Goal: Task Accomplishment & Management: Complete application form

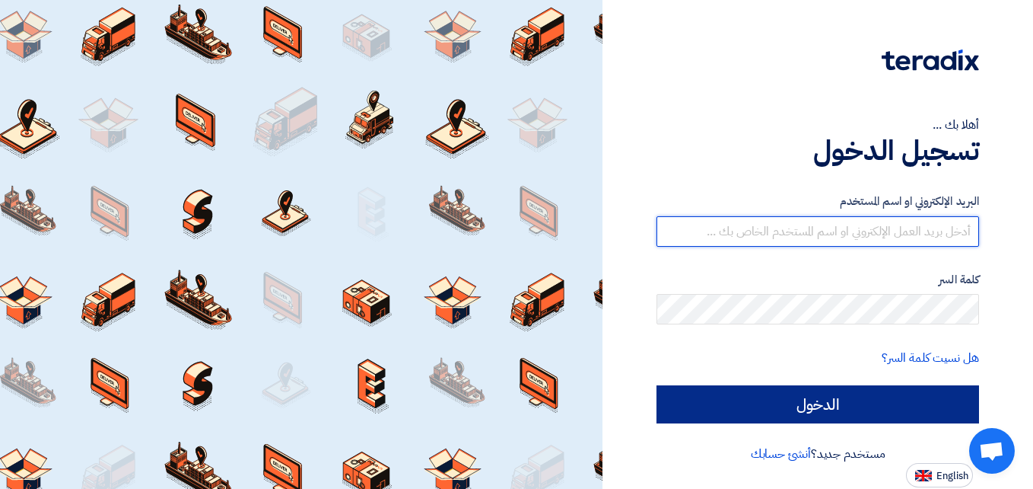
type input "[EMAIL_ADDRESS][DOMAIN_NAME]"
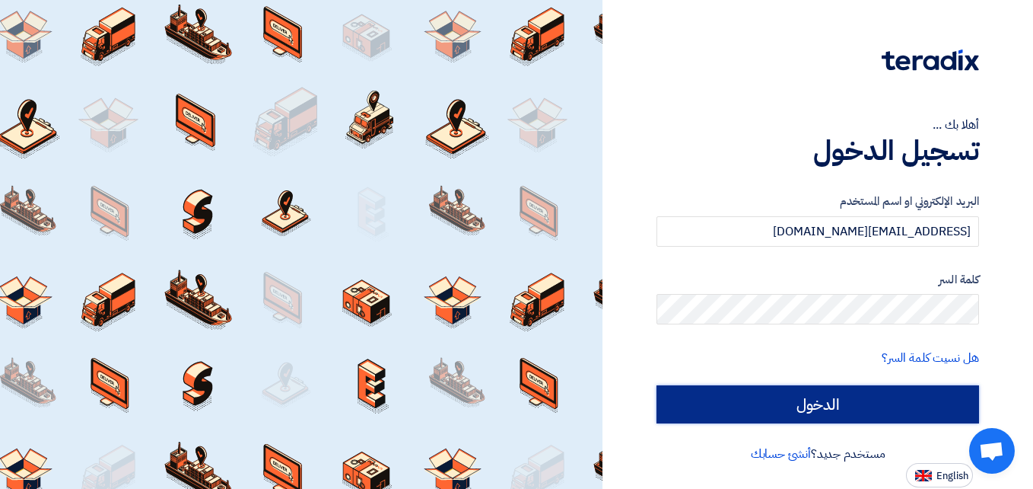
click at [724, 409] on input "الدخول" at bounding box center [818, 404] width 323 height 38
type input "Sign in"
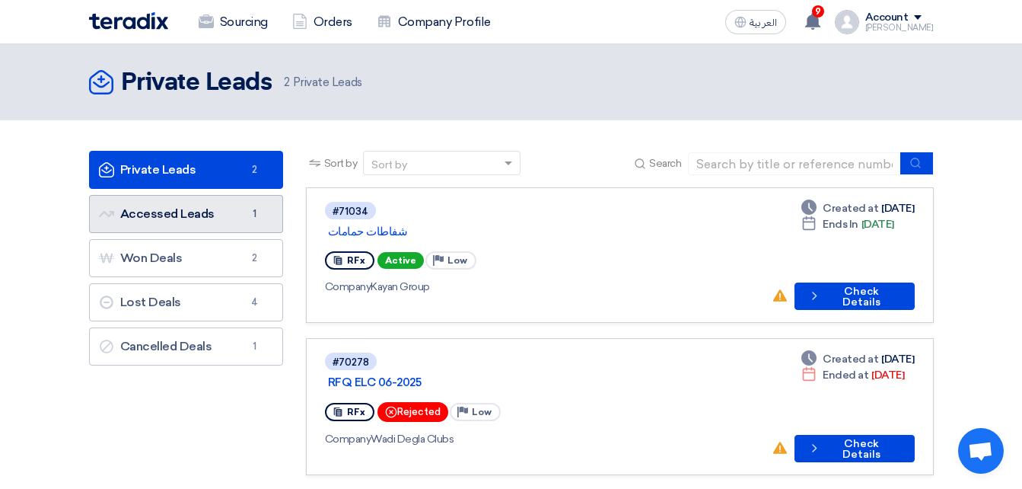
click at [176, 197] on link "Accessed Leads Accessed Leads 1" at bounding box center [186, 214] width 194 height 38
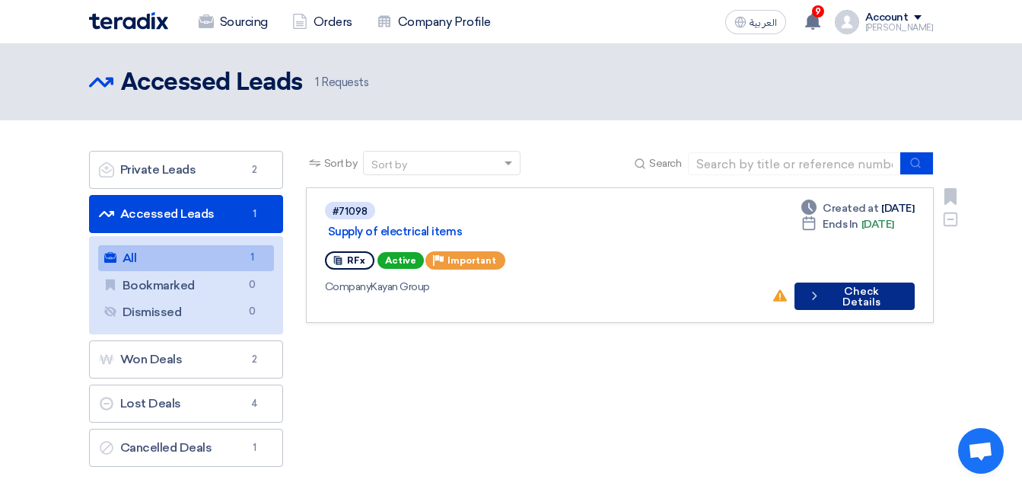
click at [888, 285] on button "Check details Check Details" at bounding box center [854, 295] width 120 height 27
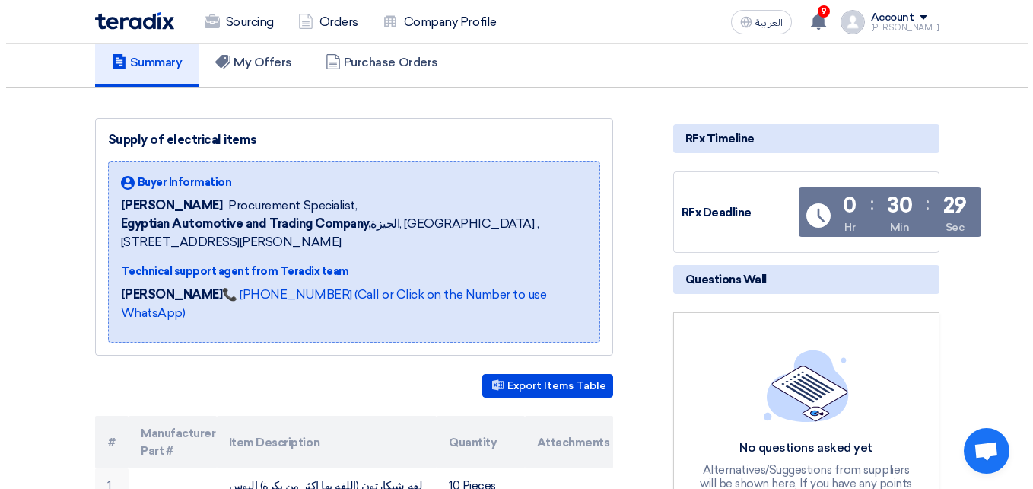
scroll to position [106, 0]
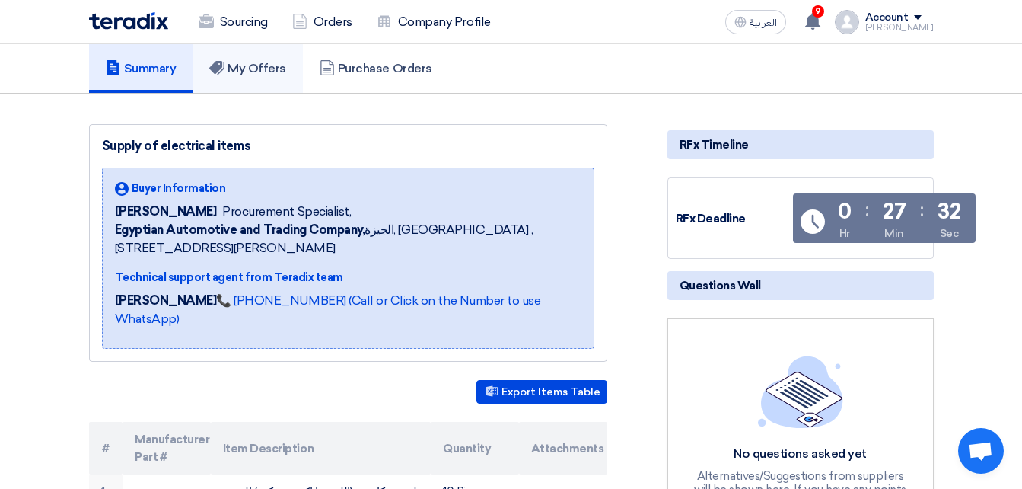
click at [269, 65] on h5 "My Offers" at bounding box center [247, 68] width 77 height 15
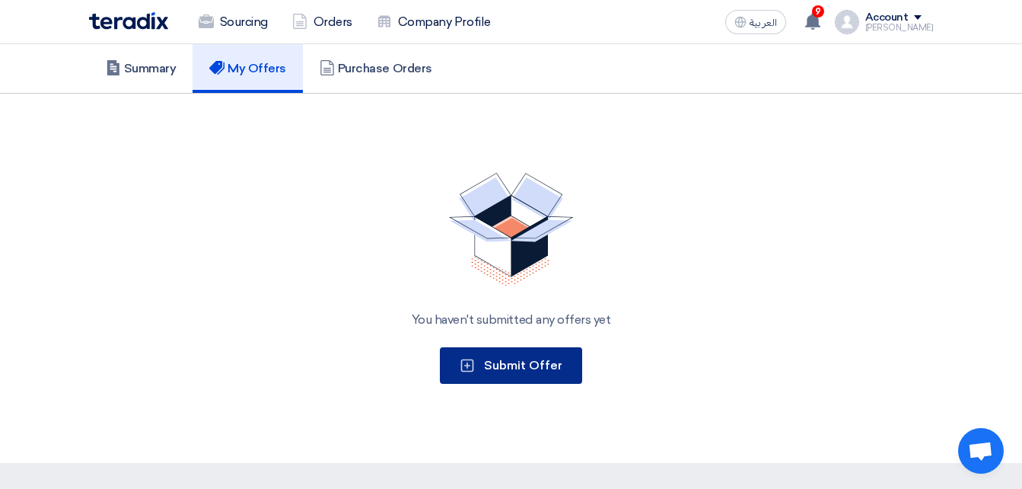
click at [515, 367] on span "Submit Offer" at bounding box center [523, 365] width 78 height 14
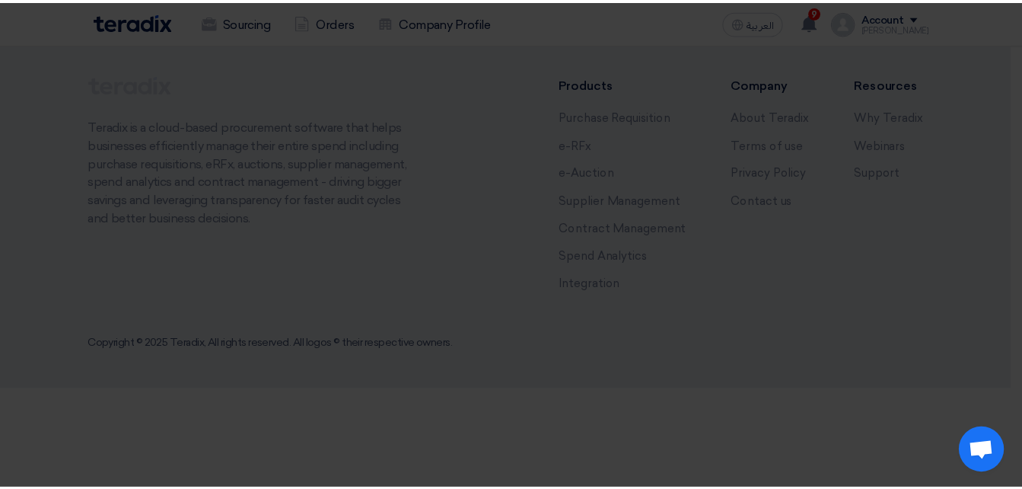
scroll to position [0, 0]
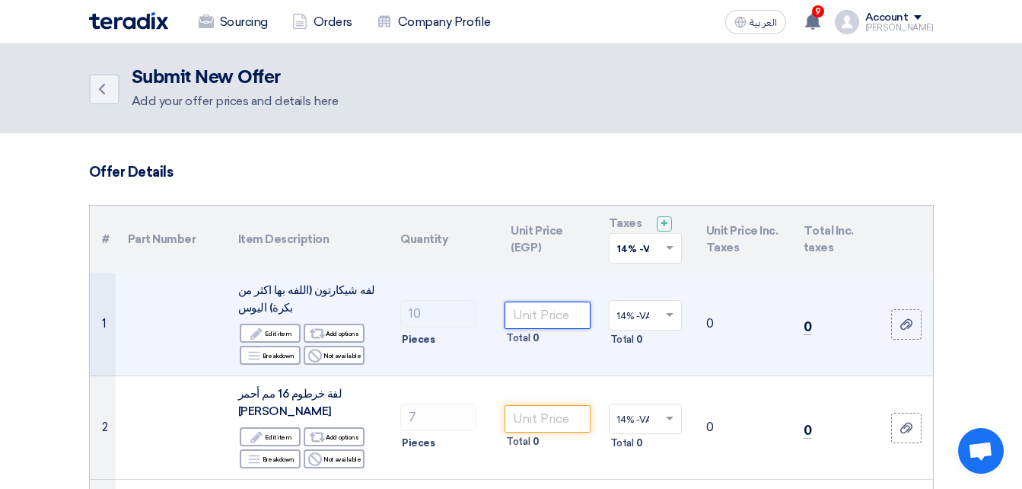
click at [546, 324] on input "number" at bounding box center [547, 314] width 85 height 27
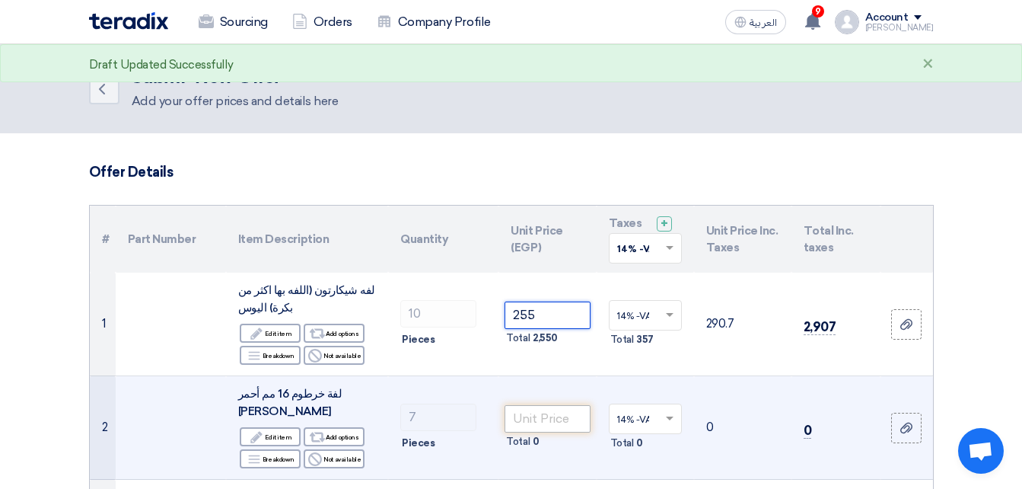
type input "25"
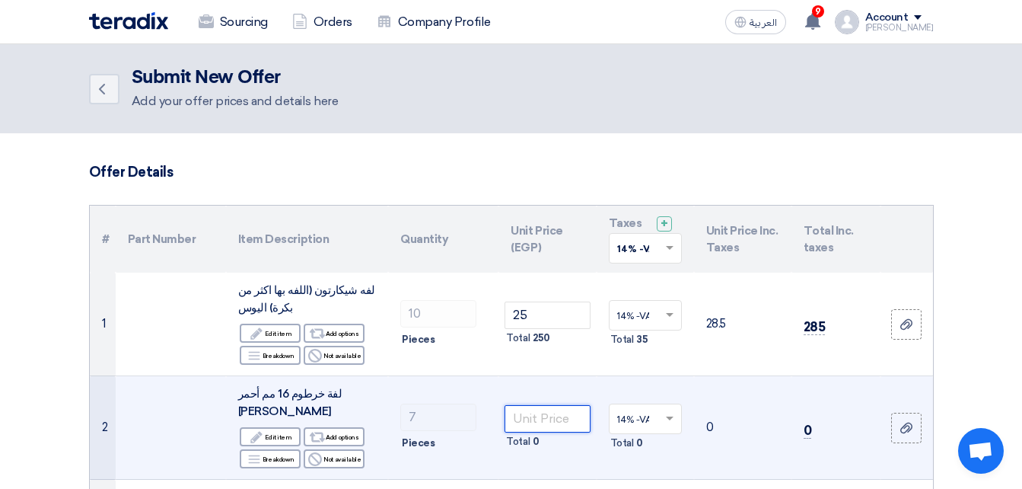
click at [540, 421] on input "number" at bounding box center [547, 418] width 85 height 27
type input "490"
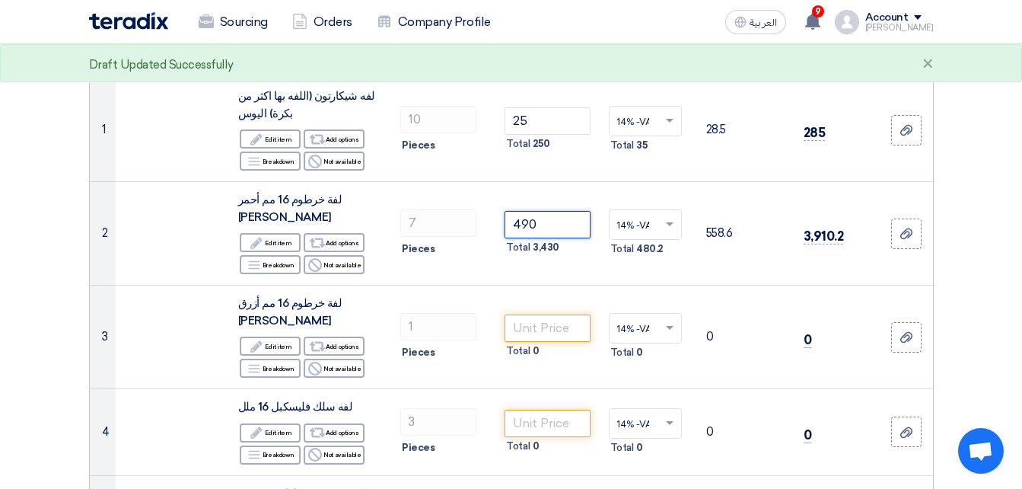
scroll to position [198, 0]
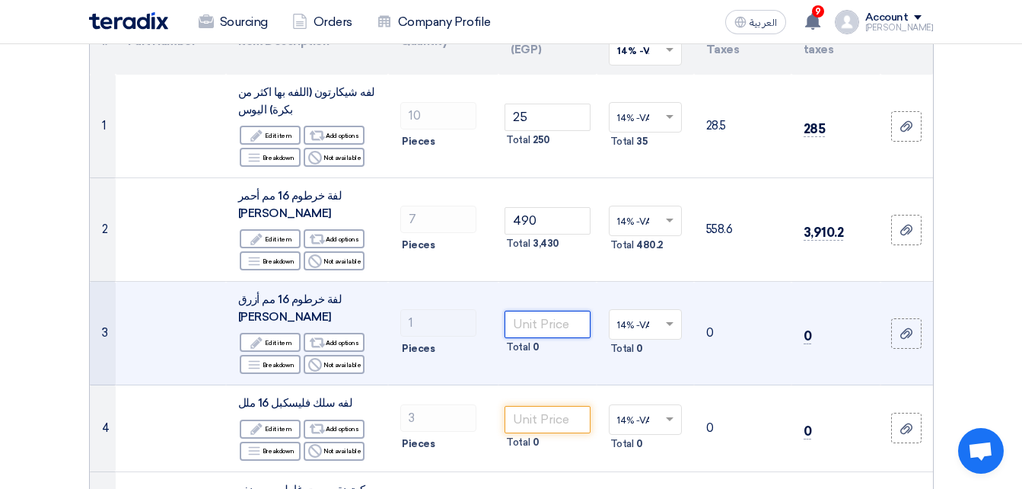
click at [545, 327] on input "number" at bounding box center [547, 323] width 85 height 27
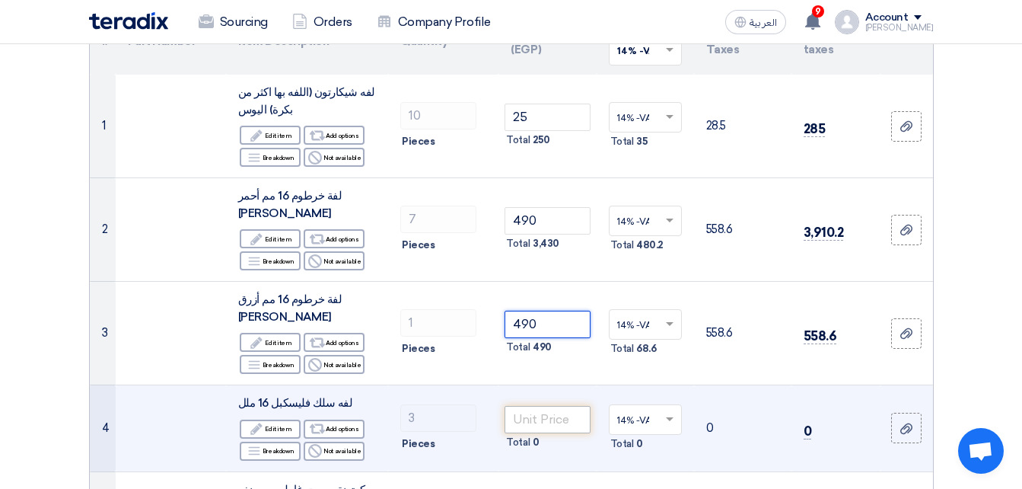
type input "490"
click at [522, 425] on input "number" at bounding box center [547, 419] width 85 height 27
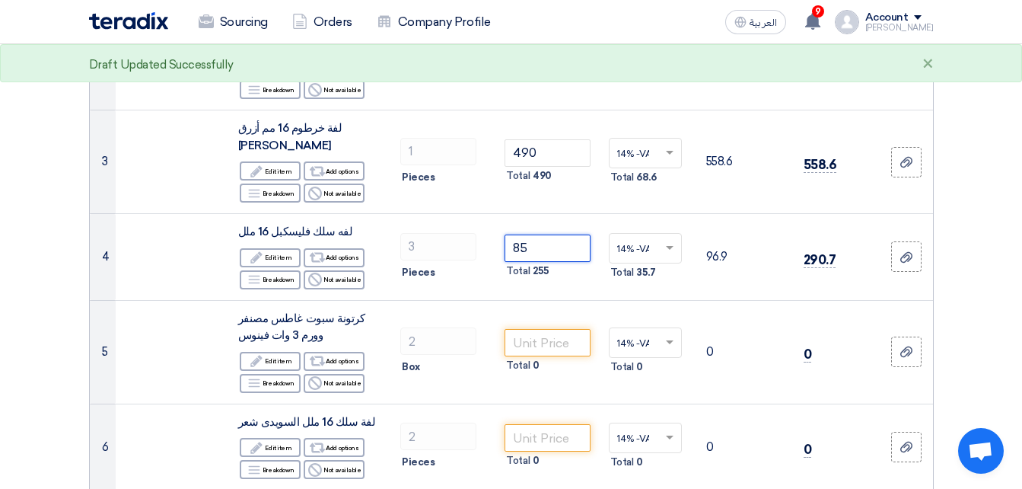
scroll to position [373, 0]
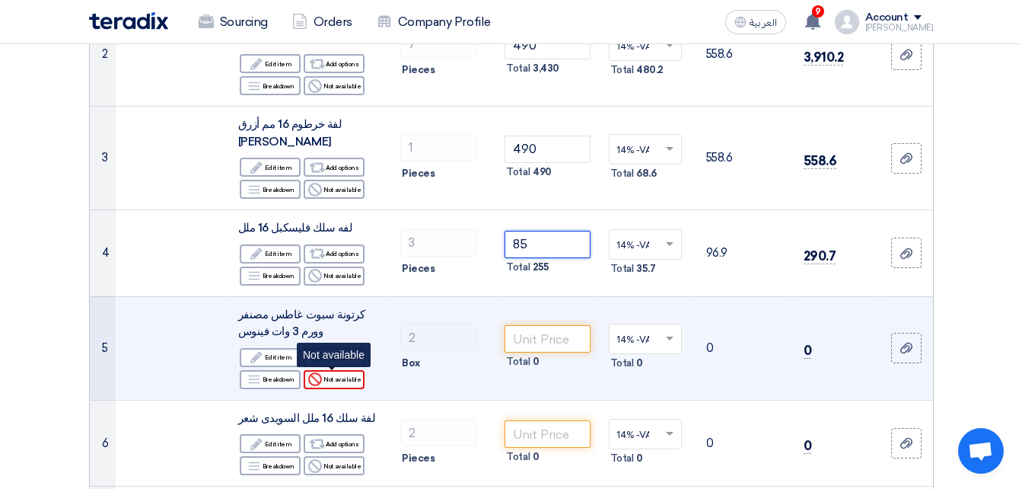
type input "85"
click at [349, 374] on div "Reject Not available" at bounding box center [334, 379] width 61 height 19
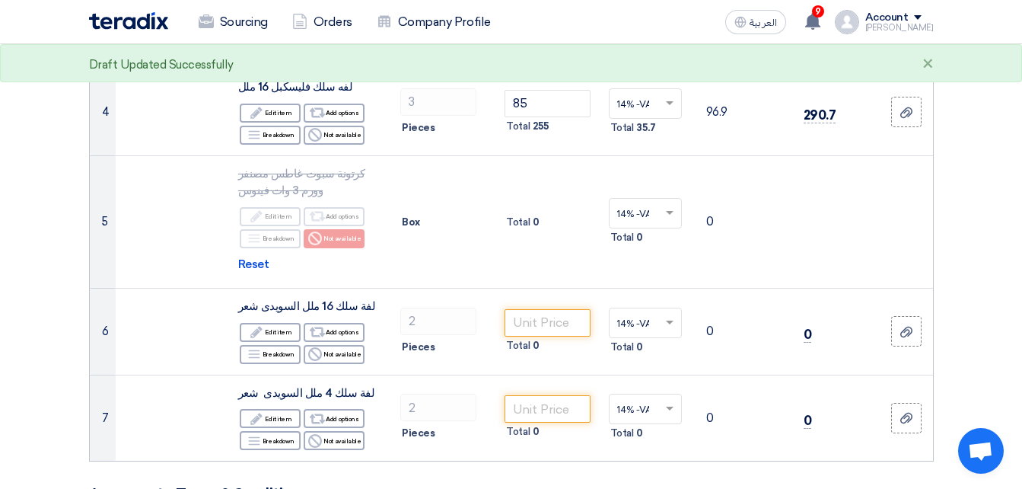
scroll to position [526, 0]
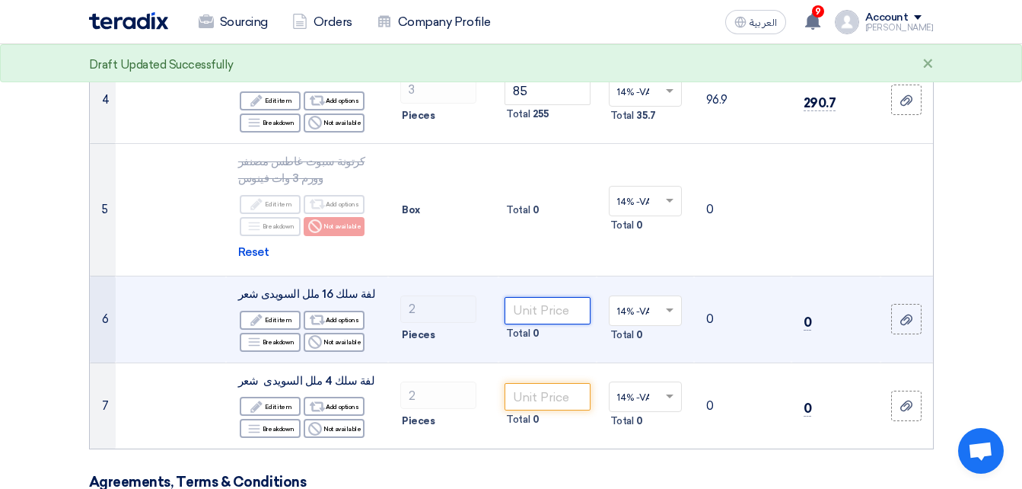
click at [546, 320] on input "number" at bounding box center [547, 310] width 85 height 27
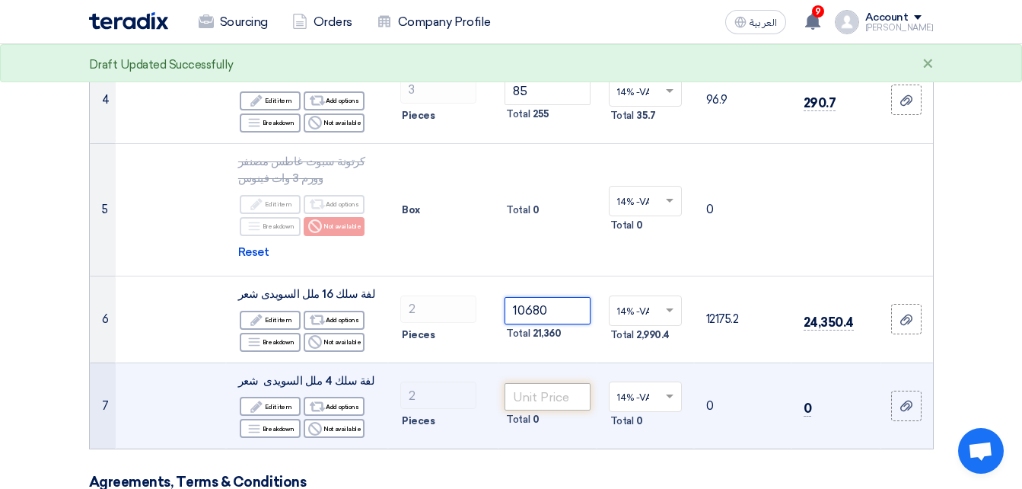
type input "10680"
click at [530, 397] on input "number" at bounding box center [547, 396] width 85 height 27
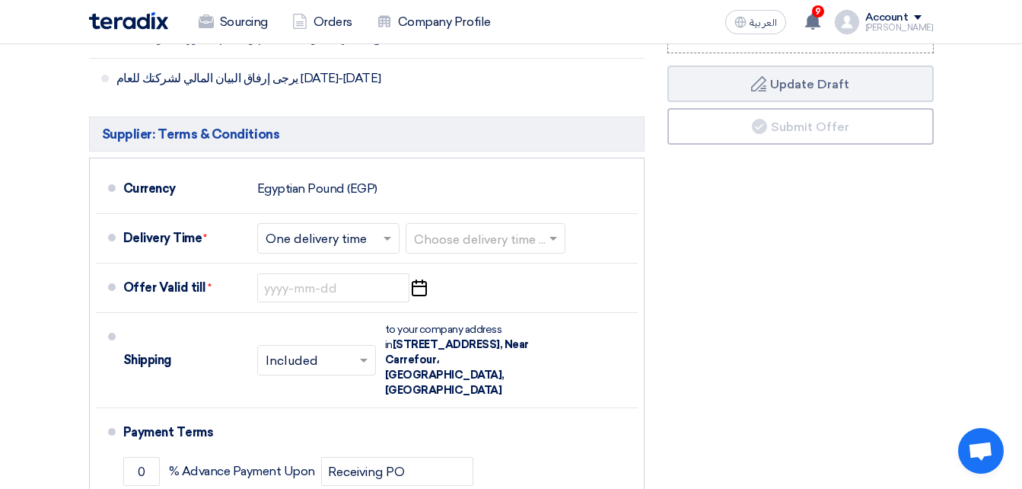
scroll to position [1323, 0]
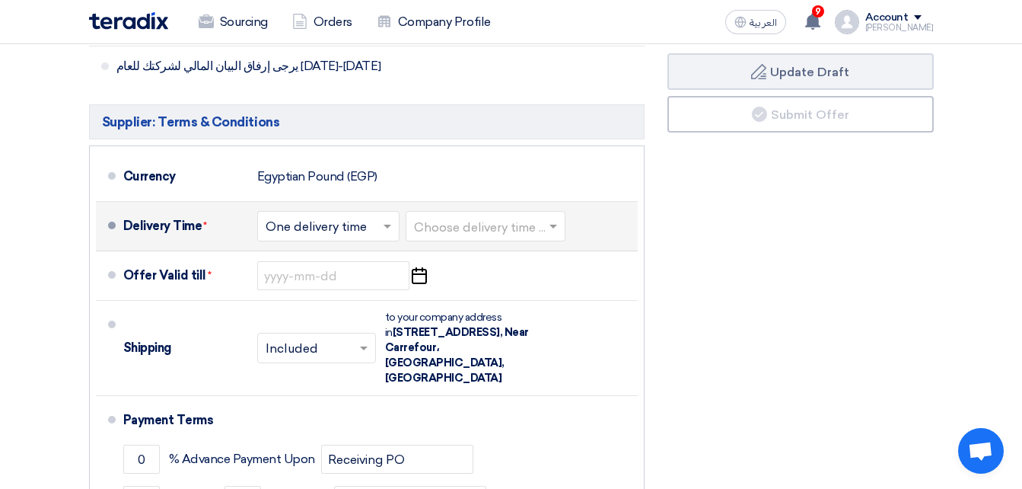
type input "2595"
click at [469, 228] on input "text" at bounding box center [486, 228] width 145 height 22
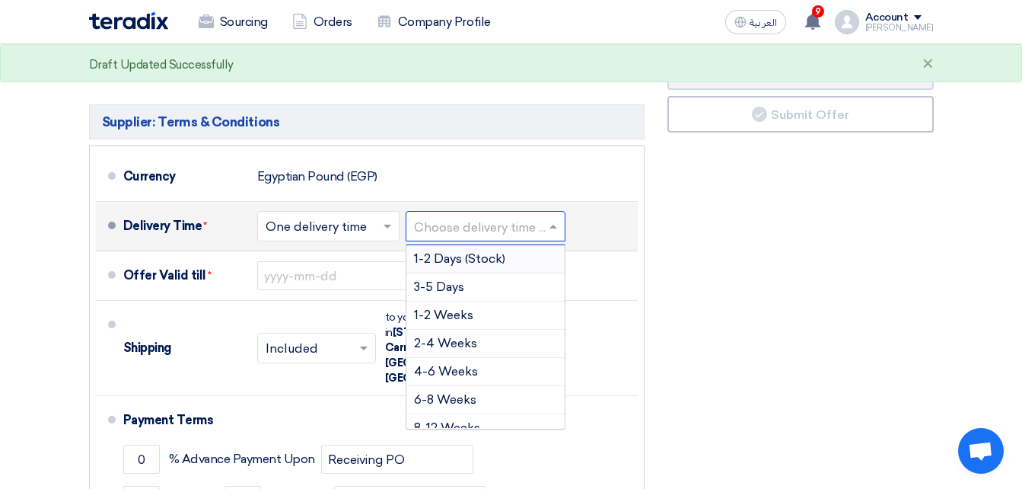
click at [424, 256] on span "1-2 Days (Stock)" at bounding box center [459, 258] width 91 height 14
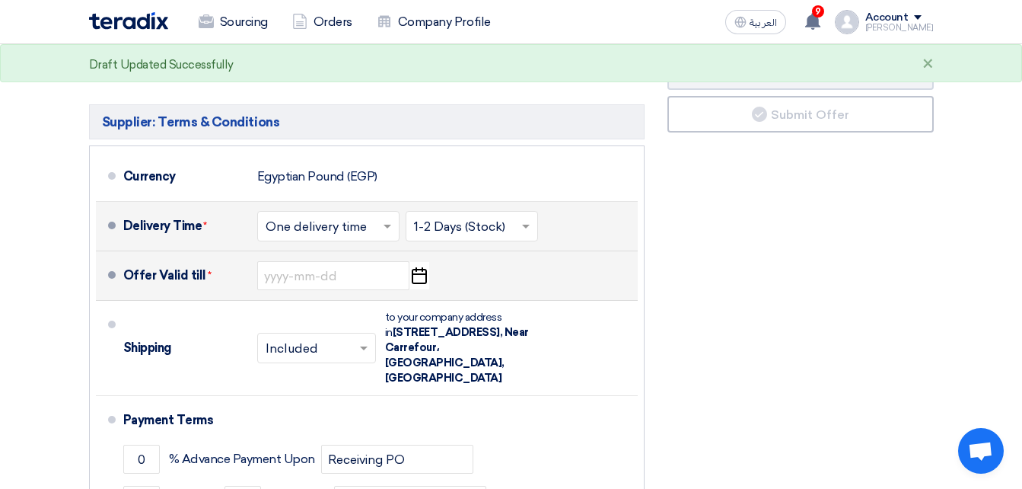
click at [421, 279] on icon "Pick a date" at bounding box center [419, 275] width 21 height 27
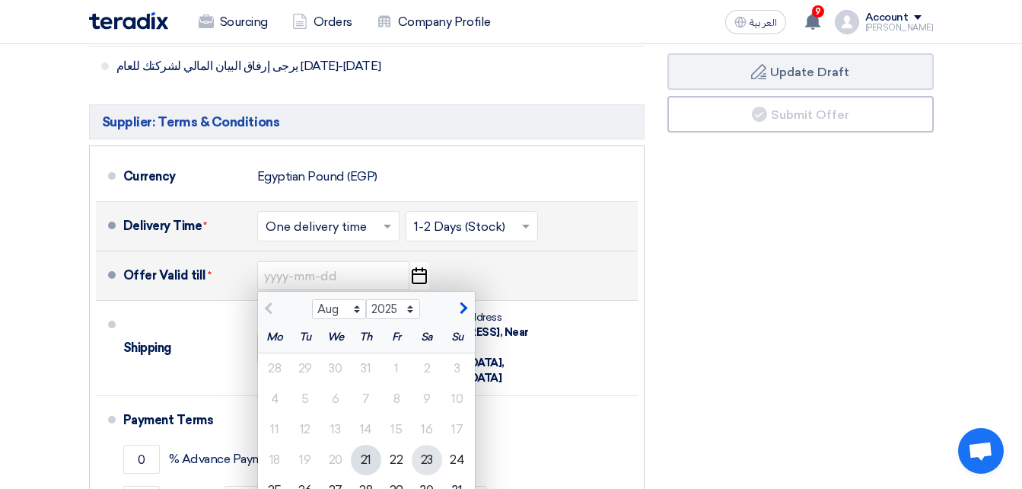
click at [422, 460] on div "23" at bounding box center [427, 459] width 30 height 30
type input "[DATE]"
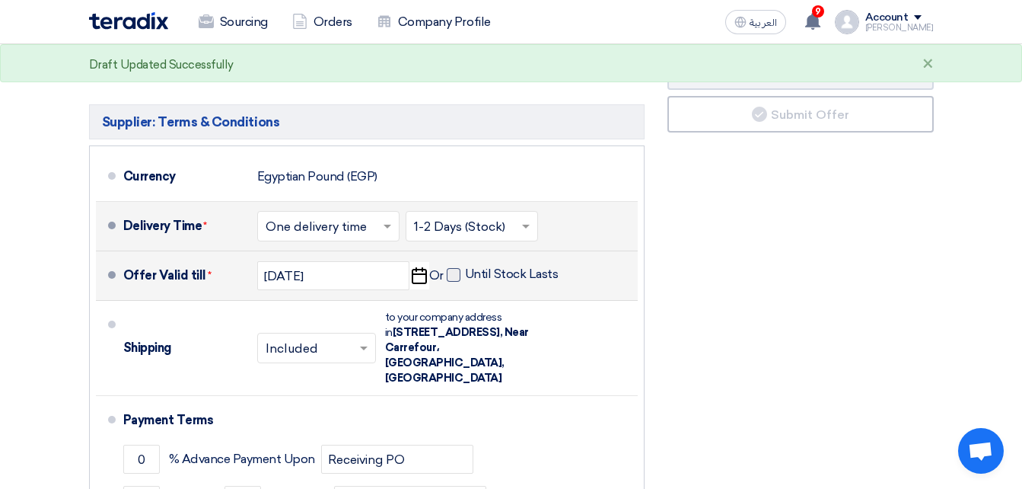
click at [458, 276] on span at bounding box center [454, 275] width 14 height 14
click at [465, 276] on input "Until Stock Lasts" at bounding box center [513, 280] width 97 height 29
checkbox input "true"
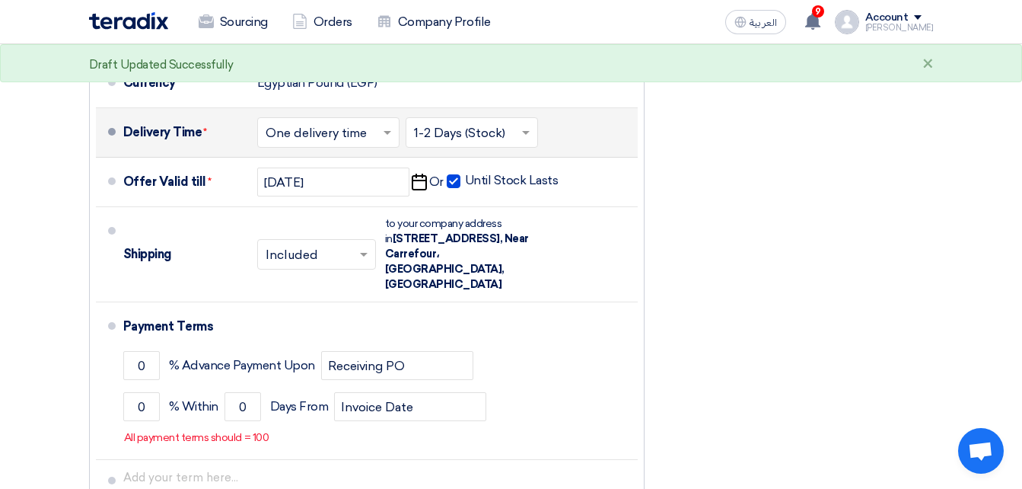
scroll to position [1421, 0]
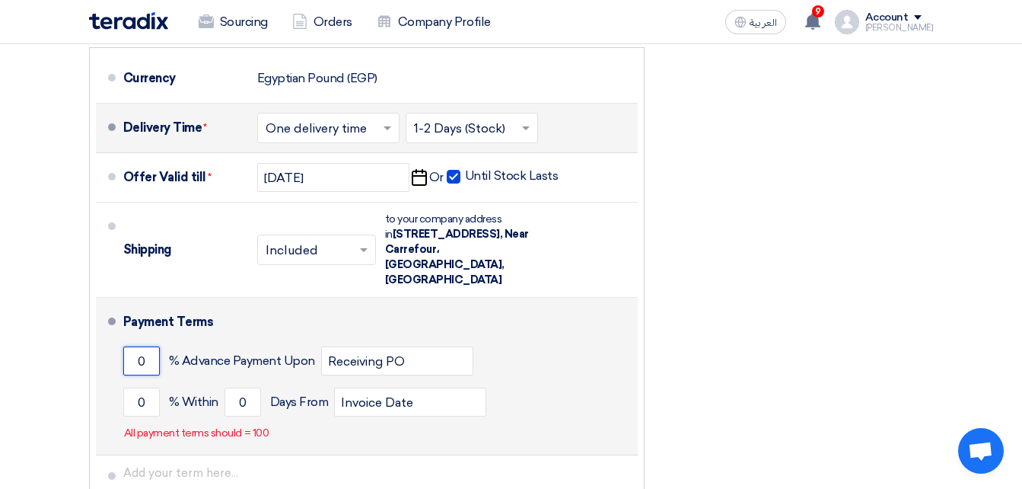
click at [132, 346] on input "0" at bounding box center [141, 360] width 37 height 29
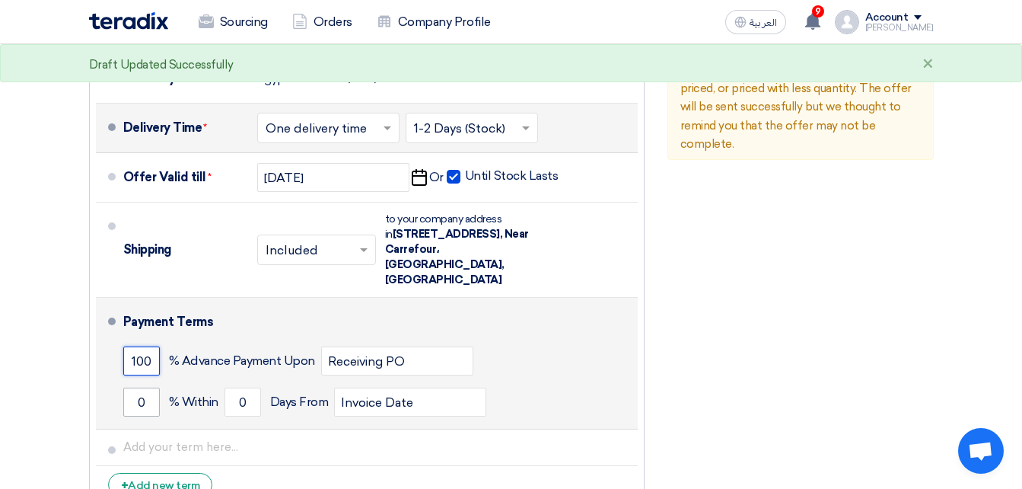
type input "100"
click at [131, 388] on input "0" at bounding box center [141, 401] width 37 height 29
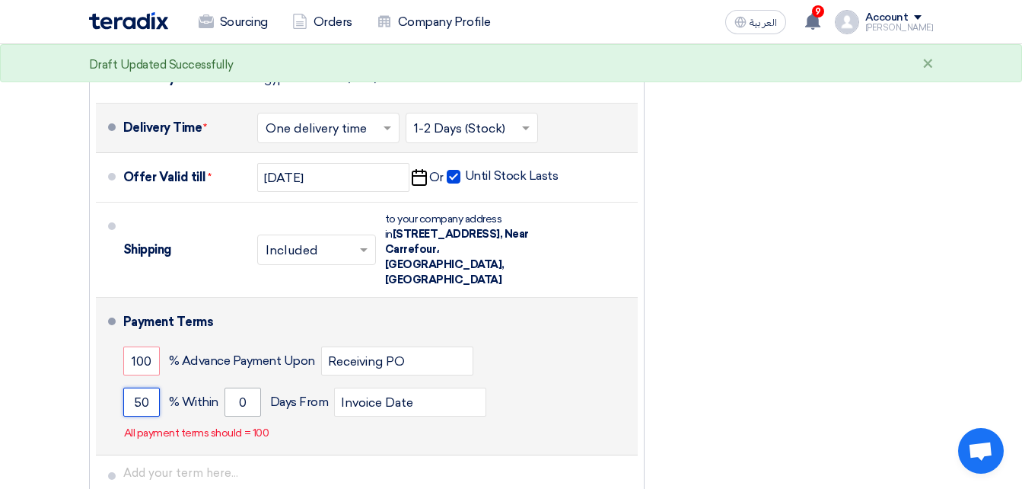
type input "50"
click at [240, 387] on input "0" at bounding box center [242, 401] width 37 height 29
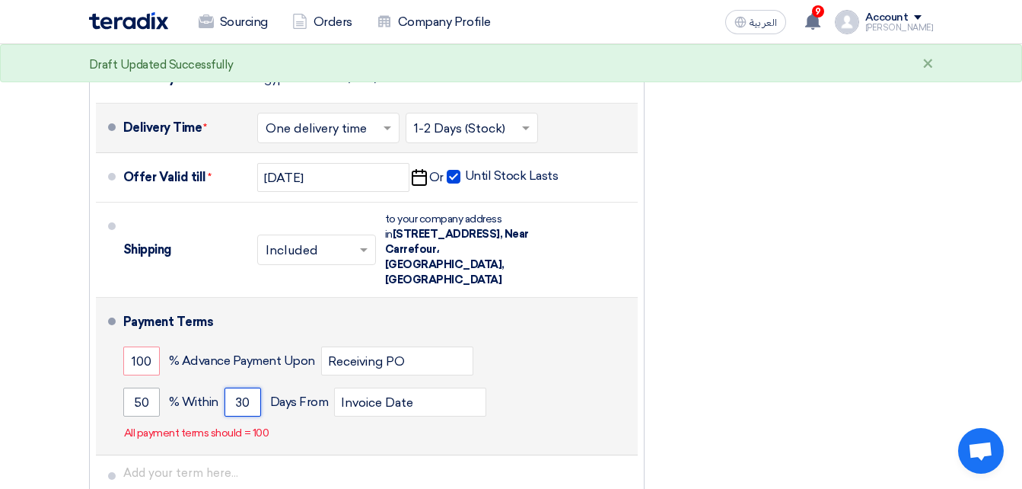
type input "30"
drag, startPoint x: 147, startPoint y: 386, endPoint x: 126, endPoint y: 388, distance: 21.4
click at [126, 388] on input "50" at bounding box center [141, 401] width 37 height 29
type input "100"
drag, startPoint x: 148, startPoint y: 349, endPoint x: 134, endPoint y: 346, distance: 14.0
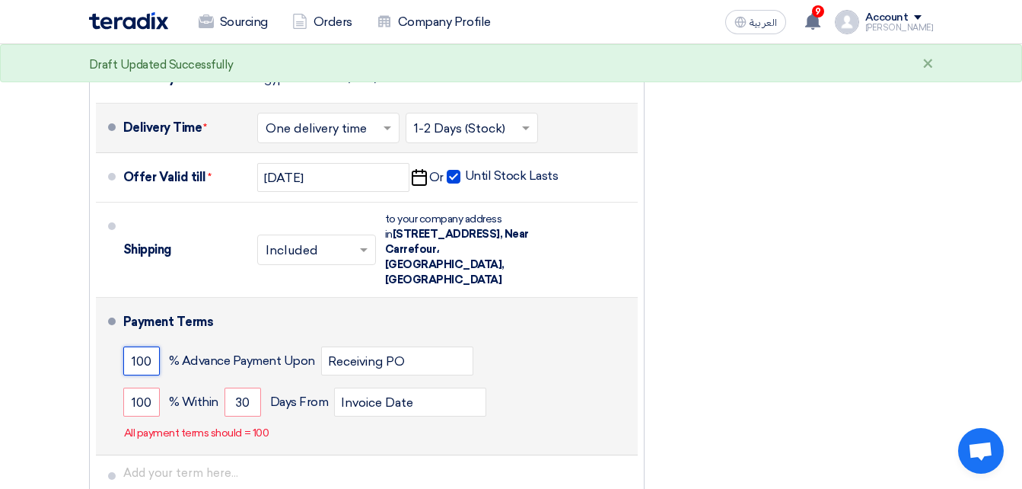
click at [134, 346] on input "100" at bounding box center [141, 360] width 37 height 29
click at [144, 350] on input "001" at bounding box center [141, 360] width 37 height 29
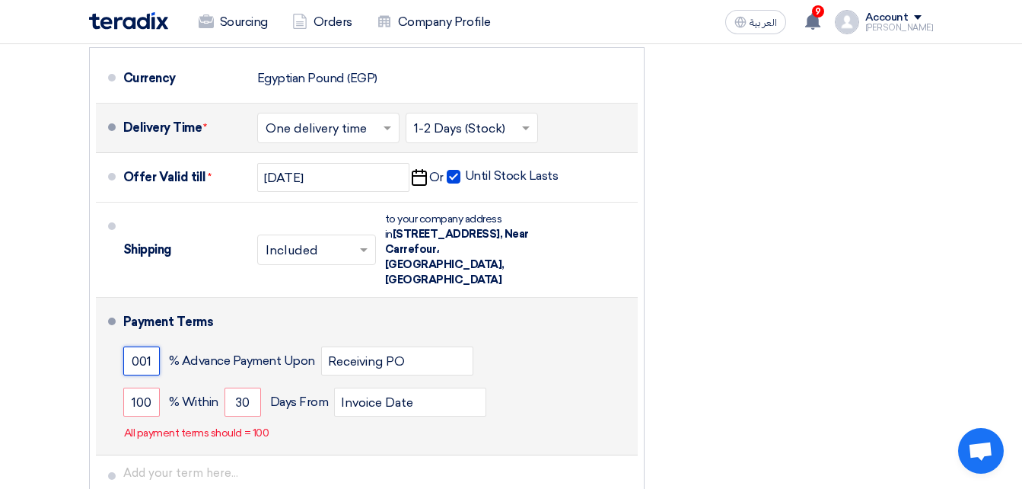
click at [144, 350] on input "001" at bounding box center [141, 360] width 37 height 29
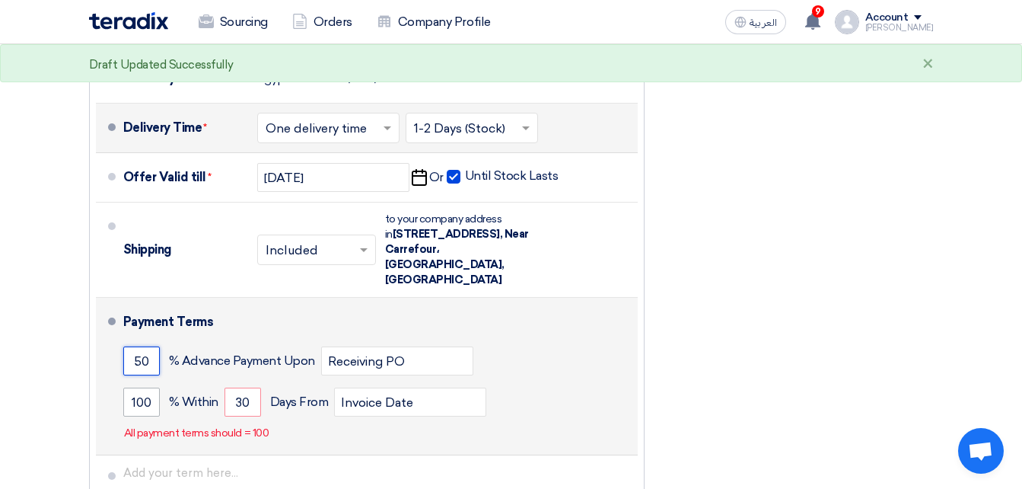
type input "50"
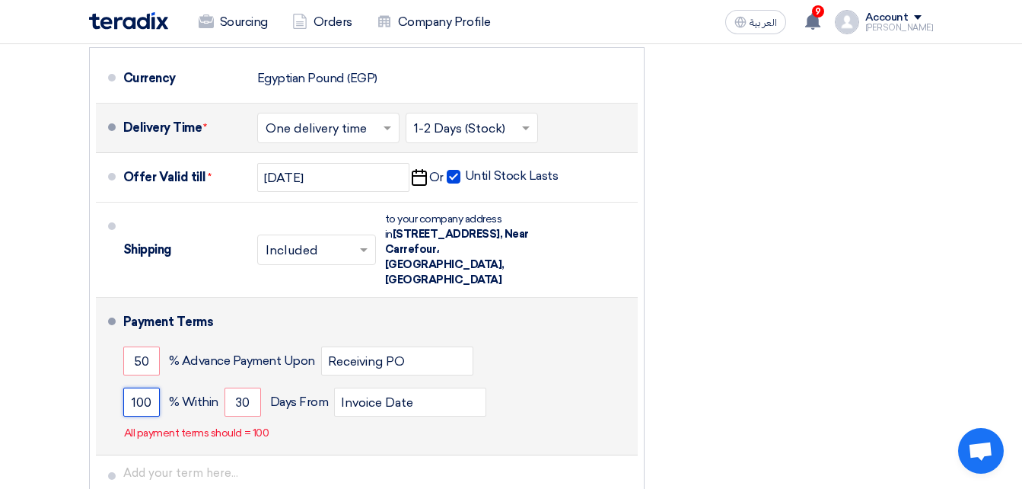
click at [147, 388] on input "100" at bounding box center [141, 401] width 37 height 29
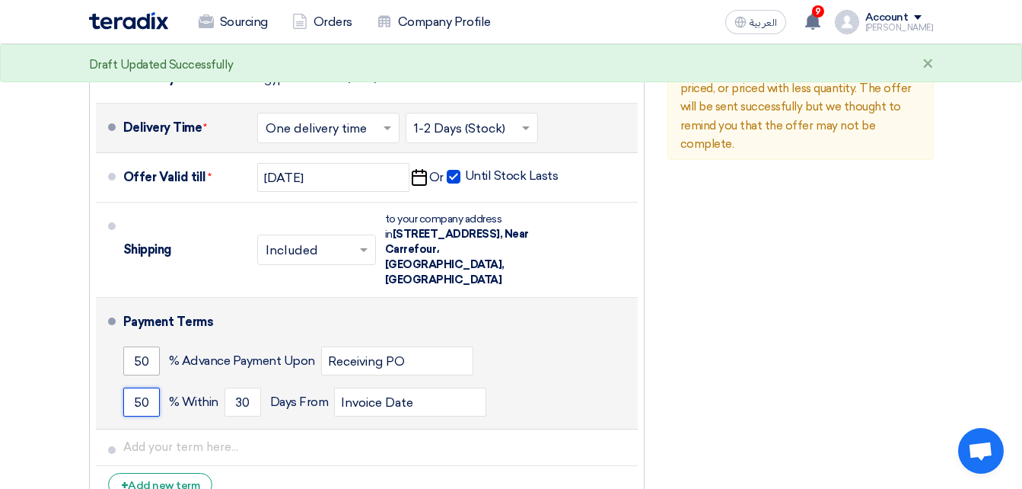
type input "50"
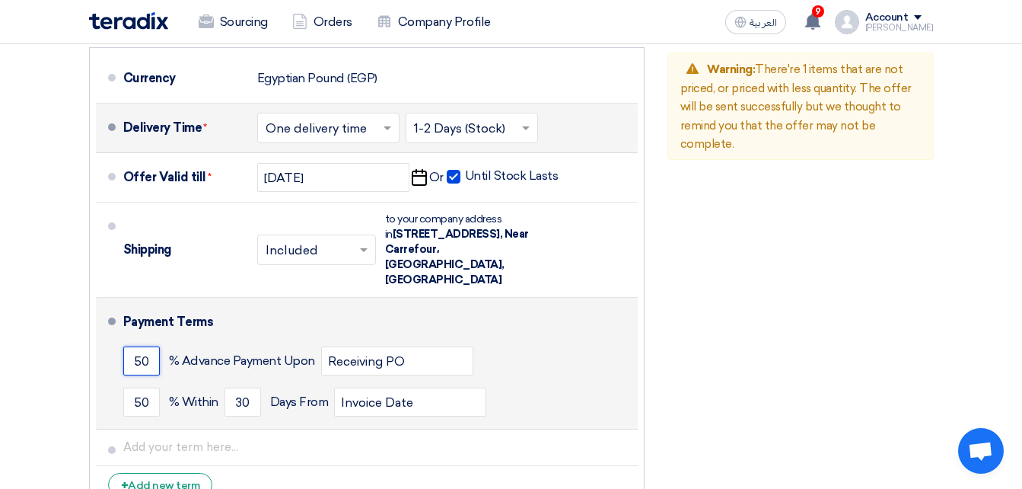
click at [146, 346] on input "50" at bounding box center [141, 360] width 37 height 29
type input "5"
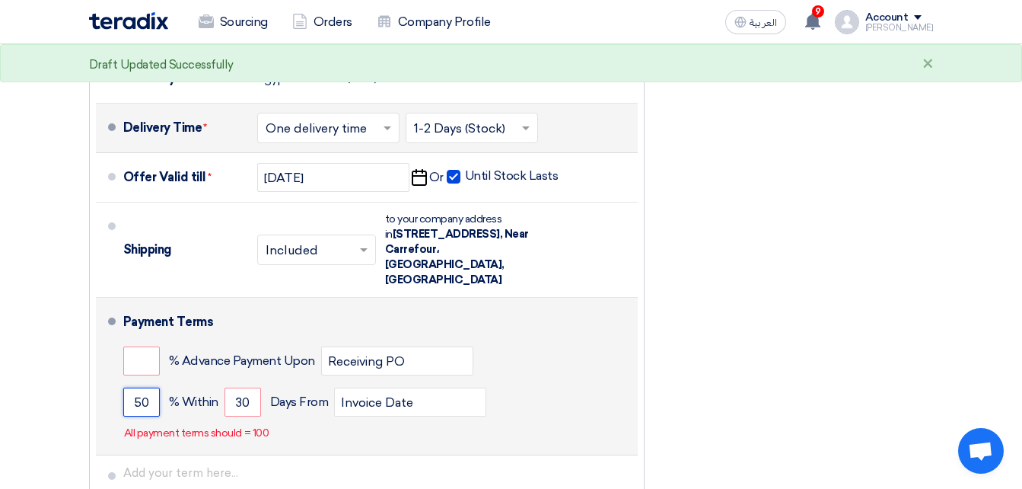
click at [148, 393] on input "50" at bounding box center [141, 401] width 37 height 29
drag, startPoint x: 148, startPoint y: 393, endPoint x: 129, endPoint y: 391, distance: 19.2
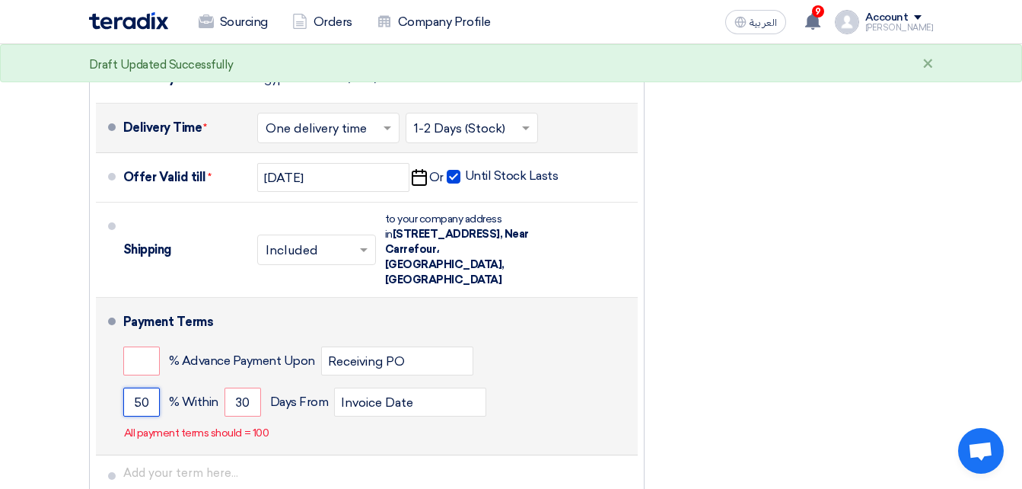
click at [129, 391] on input "50" at bounding box center [141, 401] width 37 height 29
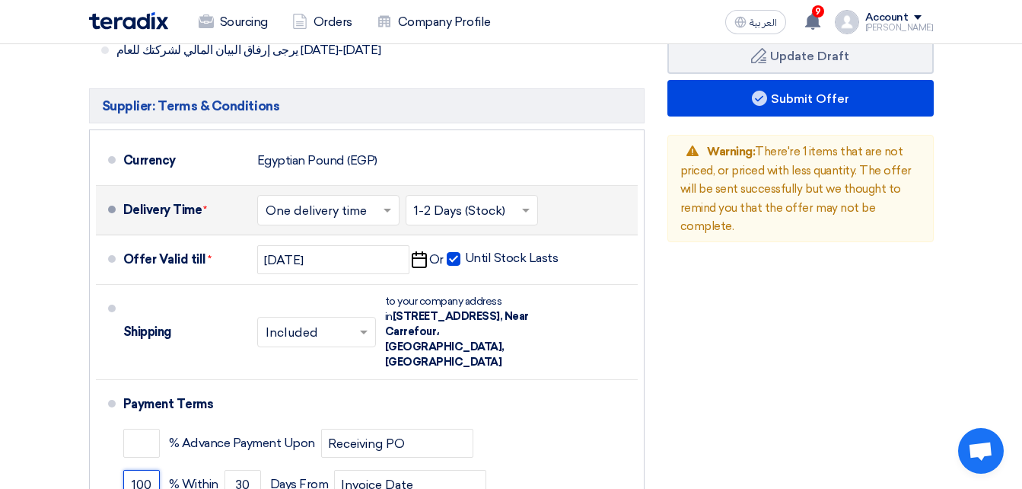
scroll to position [1402, 0]
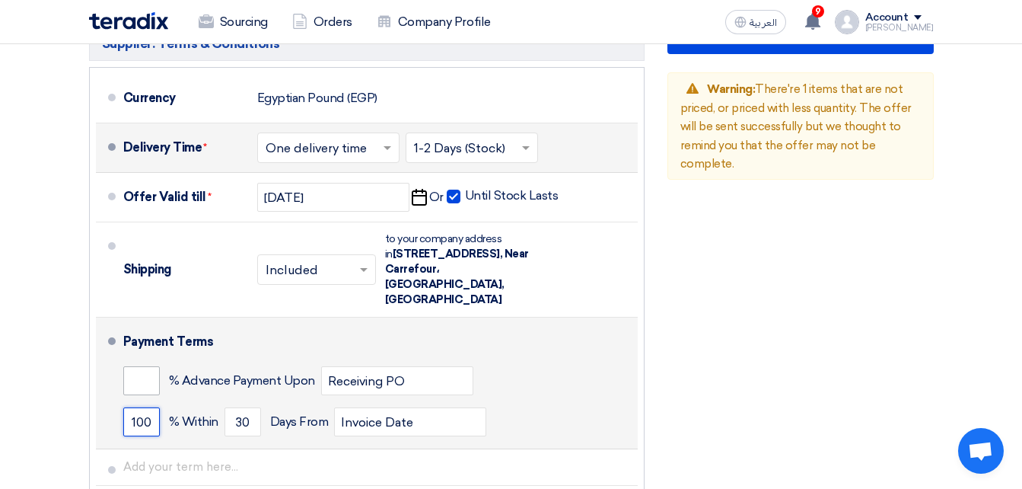
type input "100"
click at [132, 366] on input "number" at bounding box center [141, 380] width 37 height 29
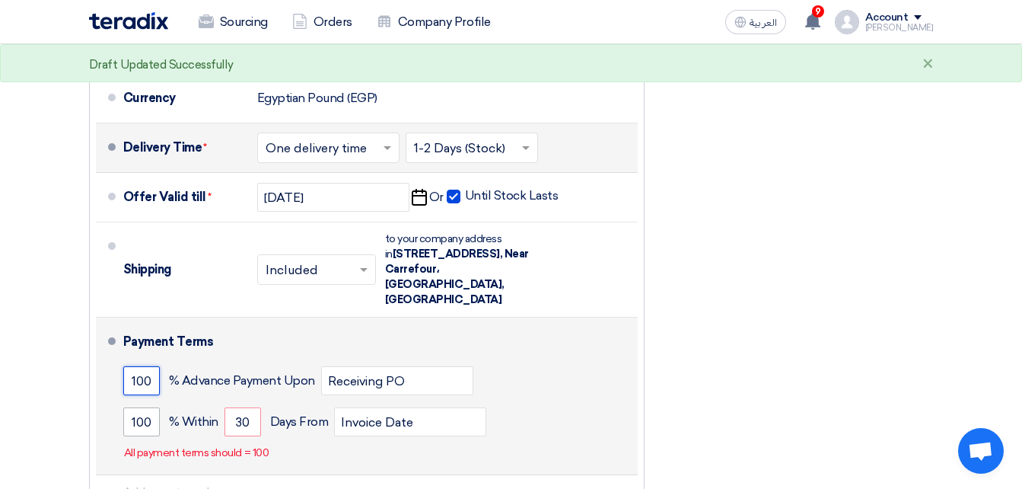
type input "100"
drag, startPoint x: 150, startPoint y: 408, endPoint x: 126, endPoint y: 408, distance: 24.4
click at [126, 408] on input "100" at bounding box center [141, 421] width 37 height 29
type input "5"
type input "100"
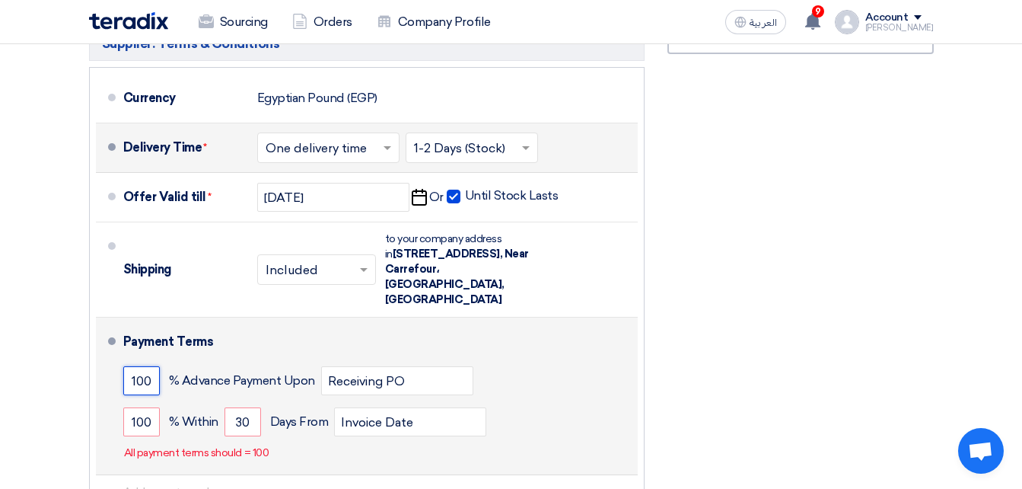
drag, startPoint x: 154, startPoint y: 364, endPoint x: 130, endPoint y: 365, distance: 23.6
click at [130, 366] on input "100" at bounding box center [141, 380] width 37 height 29
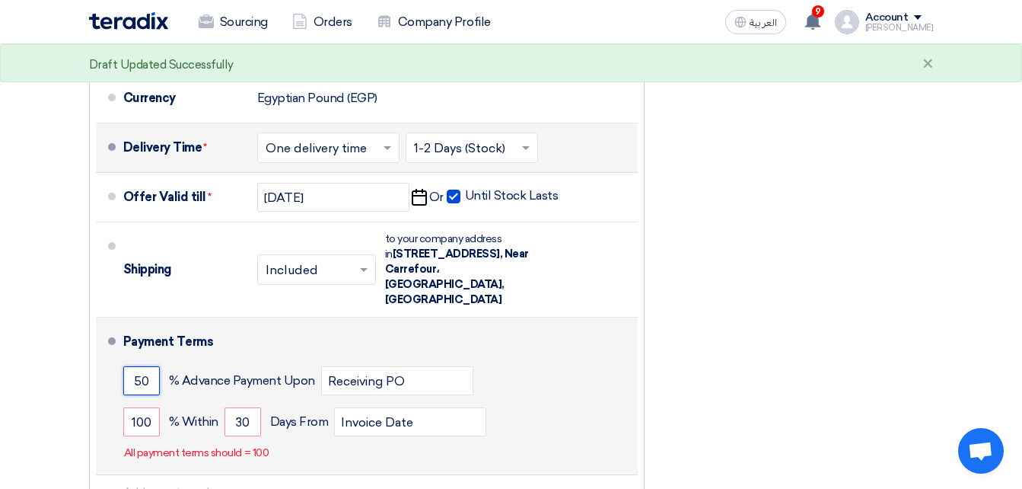
type input "5"
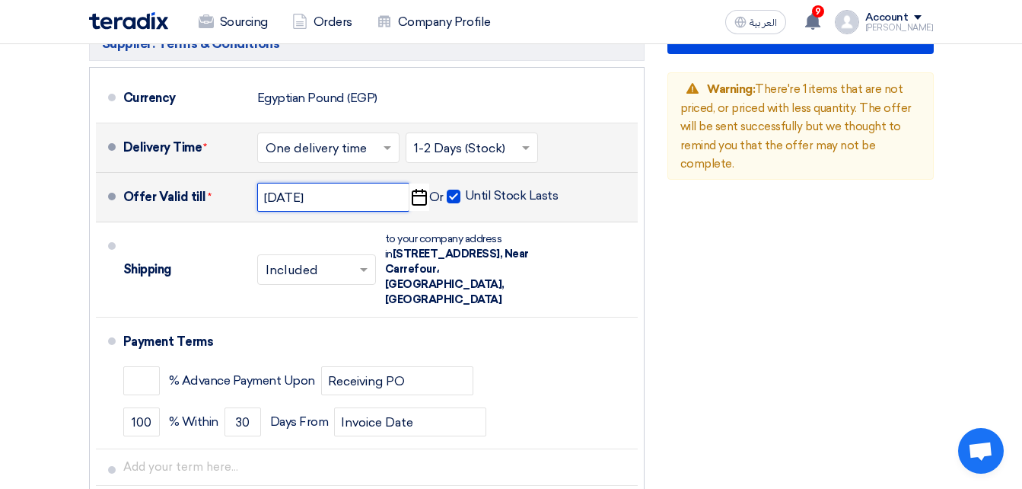
click at [352, 197] on input "[DATE]" at bounding box center [333, 197] width 152 height 29
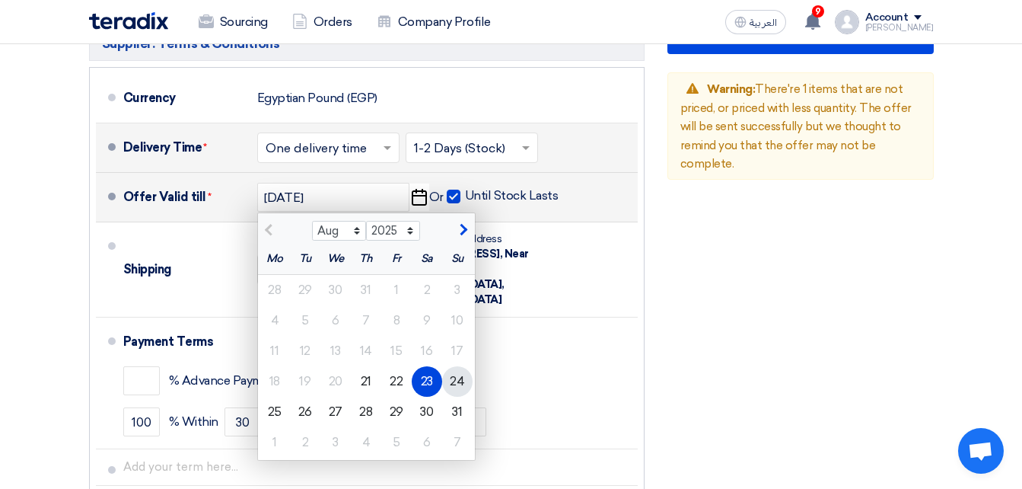
click at [460, 391] on div "24" at bounding box center [457, 381] width 30 height 30
type input "[DATE]"
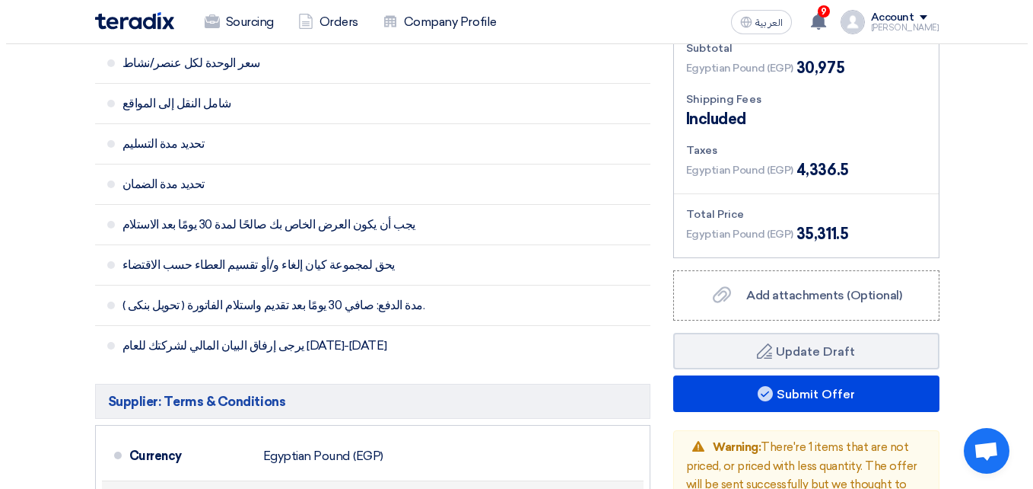
scroll to position [1110, 0]
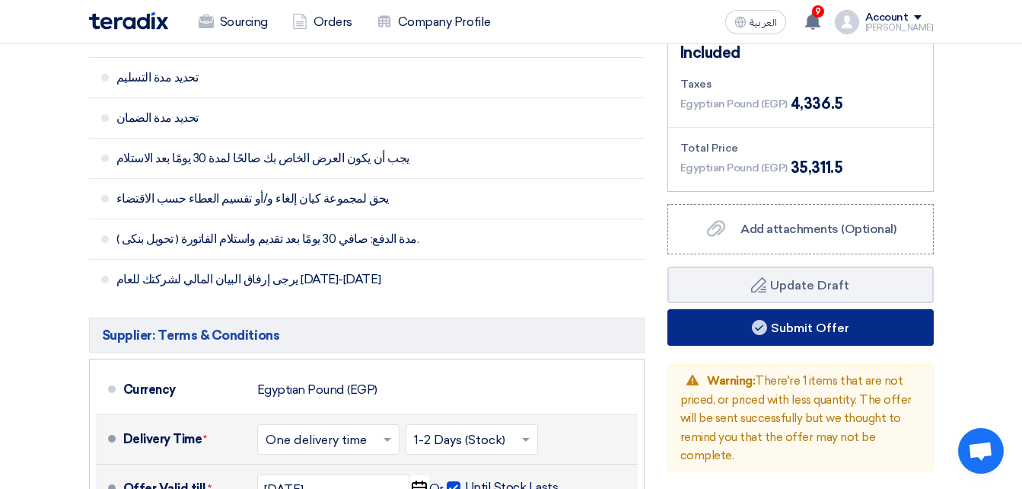
click at [848, 329] on button "Submit Offer" at bounding box center [800, 327] width 266 height 37
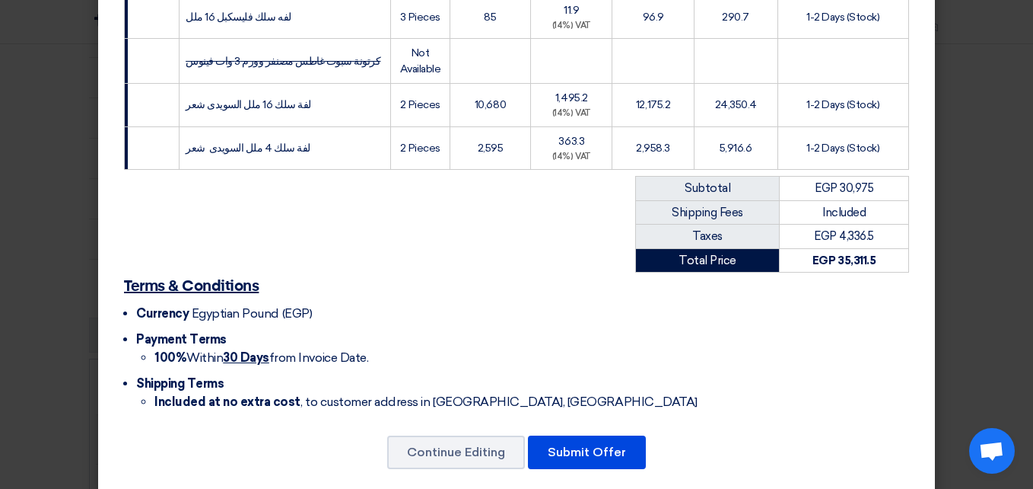
scroll to position [460, 0]
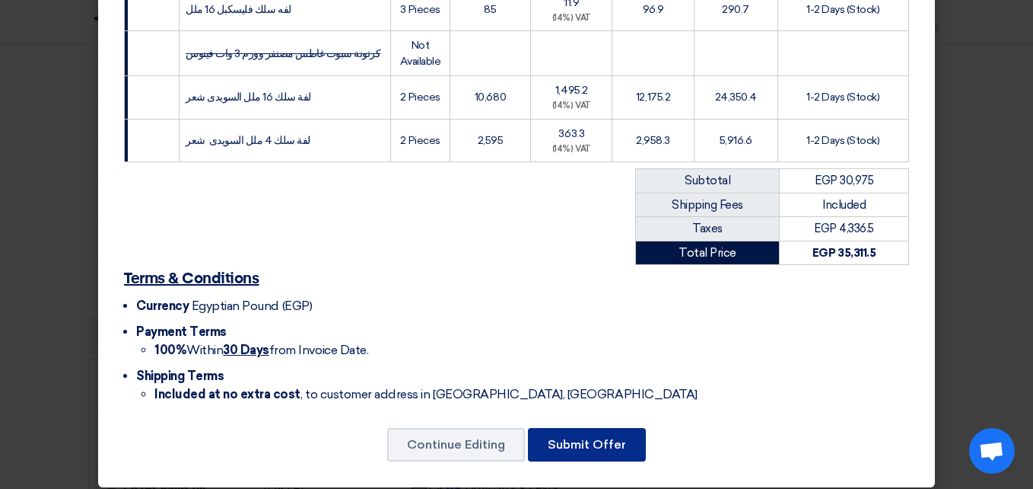
click at [582, 438] on button "Submit Offer" at bounding box center [587, 444] width 118 height 33
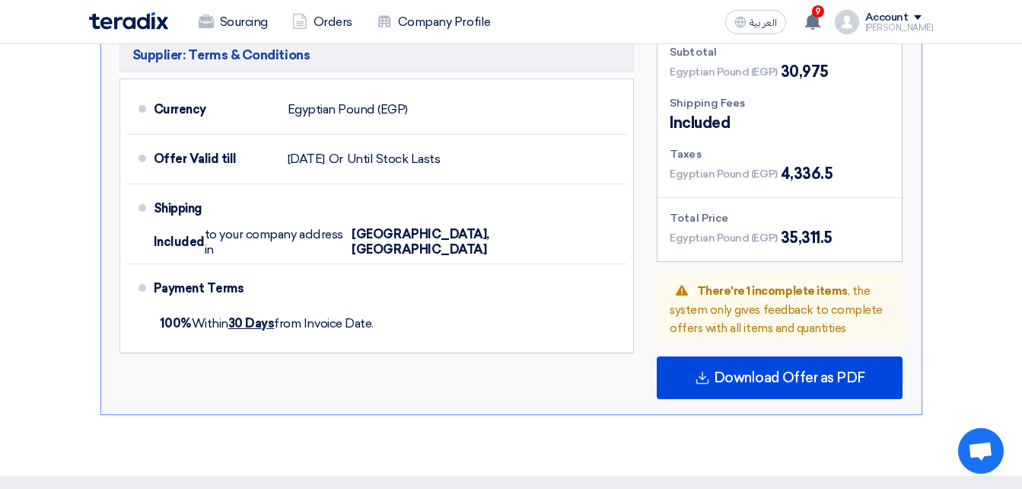
scroll to position [1052, 0]
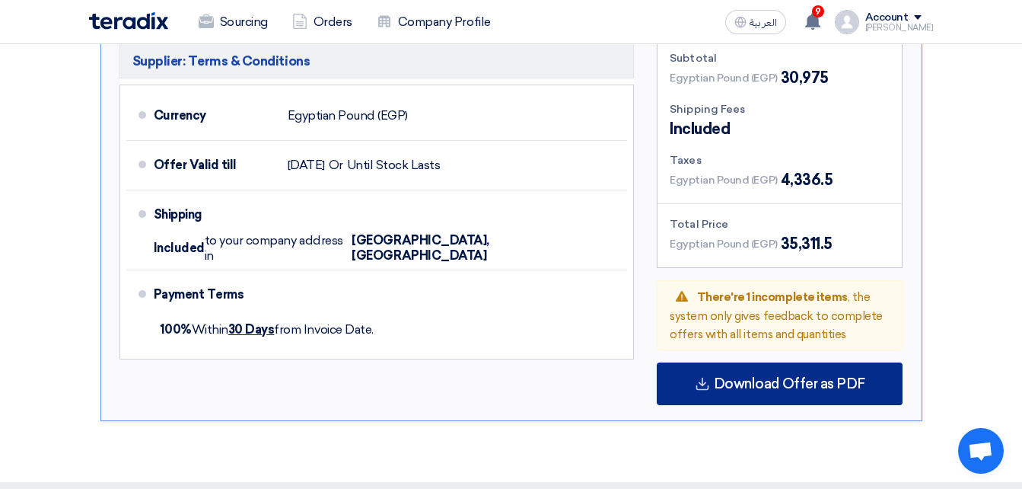
click at [779, 363] on div "Download Offer as PDF" at bounding box center [780, 383] width 246 height 43
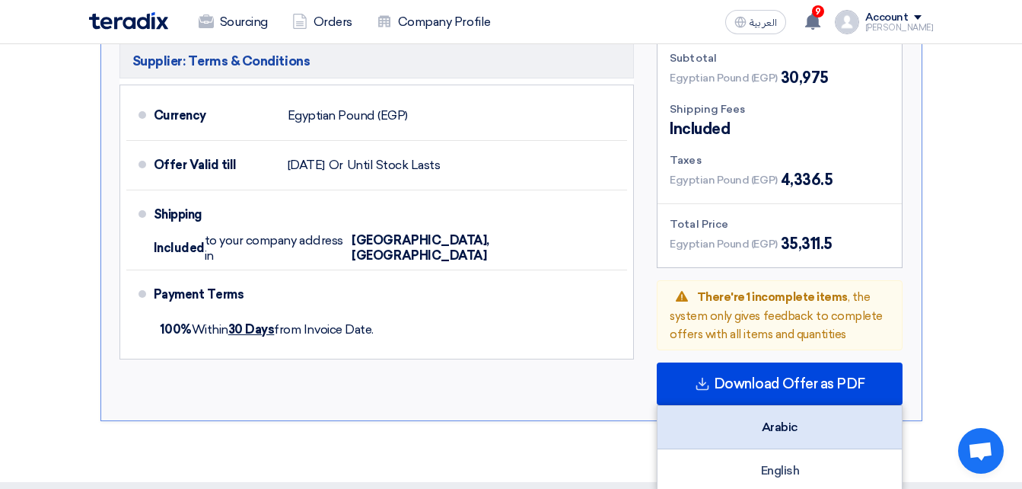
click at [769, 416] on div "Arabic" at bounding box center [779, 427] width 244 height 43
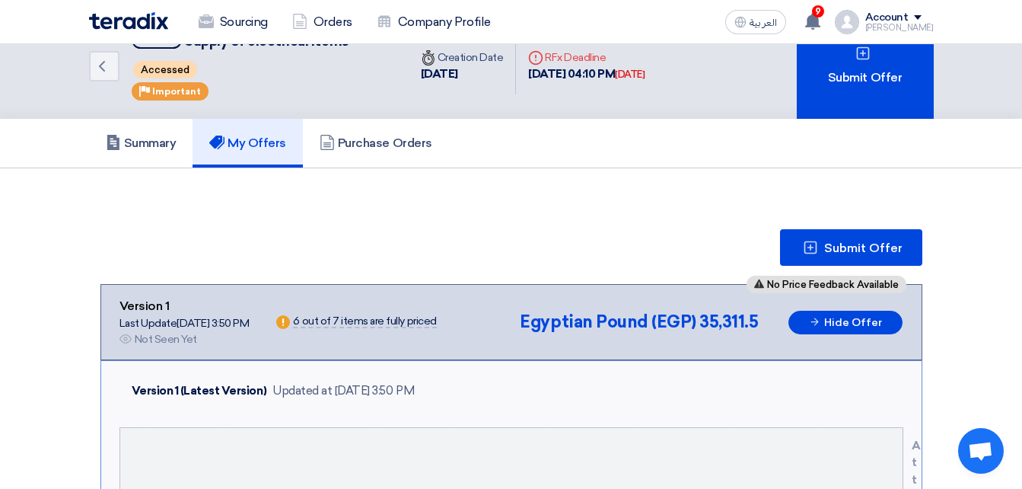
scroll to position [0, 0]
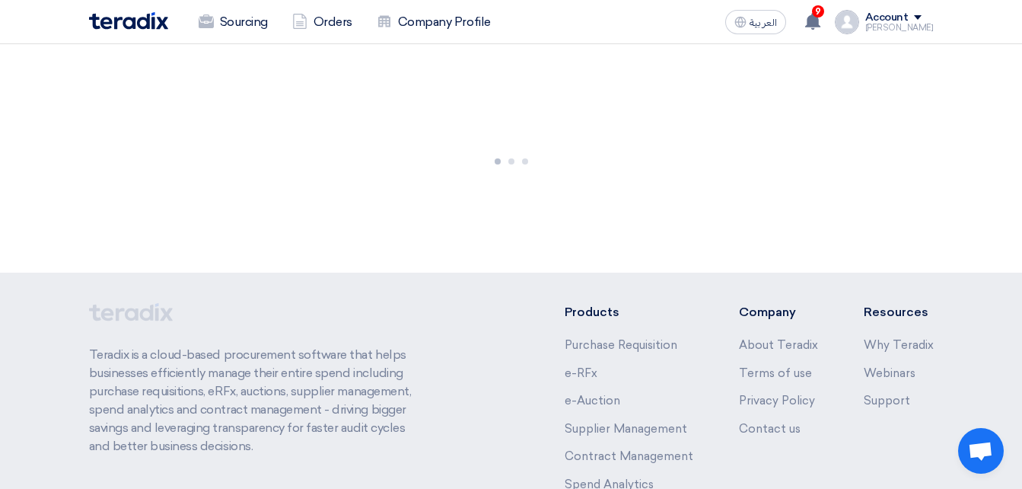
scroll to position [106, 0]
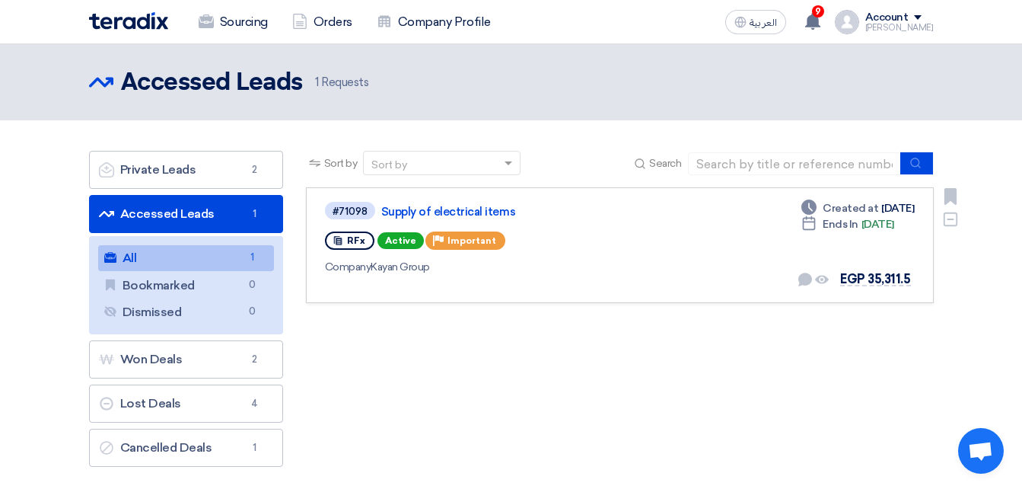
click at [762, 265] on div "#71098 Supply of electrical items RFx Active Priority Important Company Kayan G…" at bounding box center [620, 245] width 590 height 90
click at [428, 217] on link "Supply of electrical items" at bounding box center [571, 212] width 380 height 14
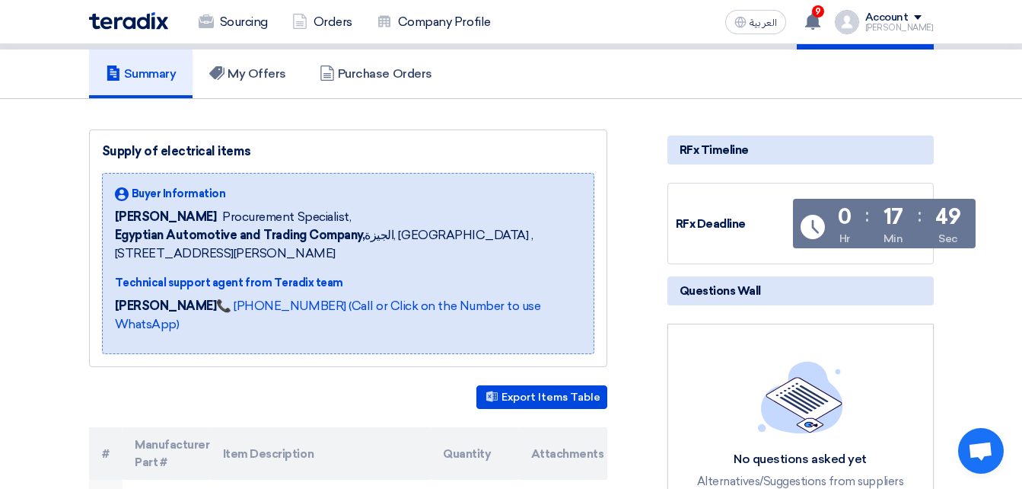
scroll to position [85, 0]
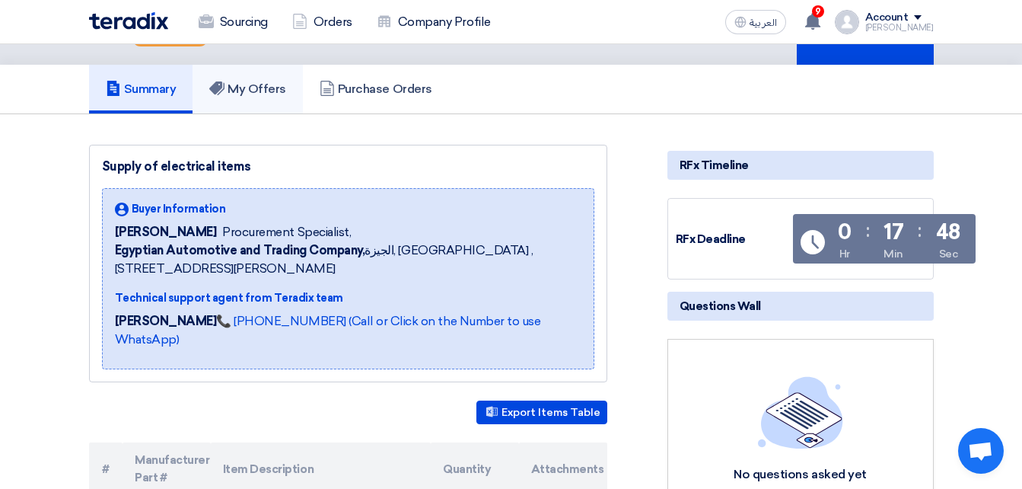
click at [256, 92] on h5 "My Offers" at bounding box center [247, 88] width 77 height 15
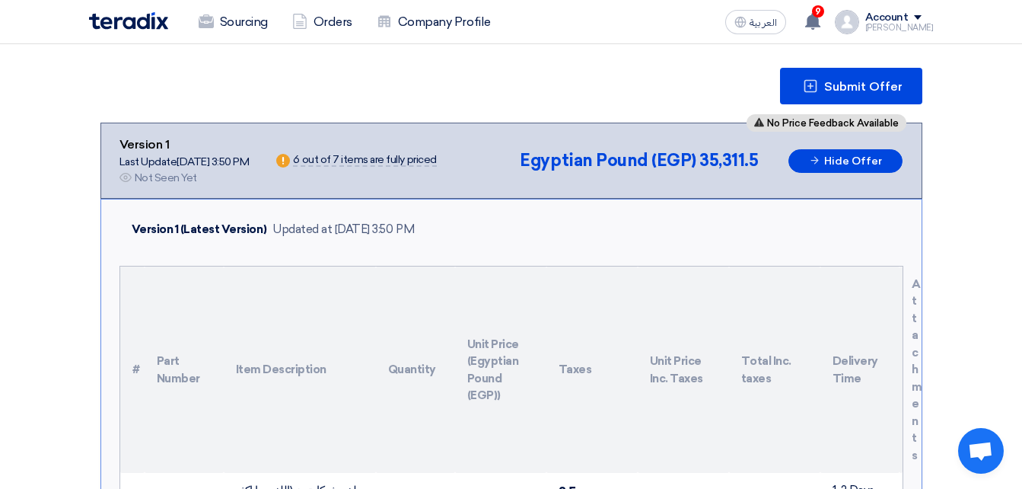
scroll to position [161, 0]
